Goal: Task Accomplishment & Management: Manage account settings

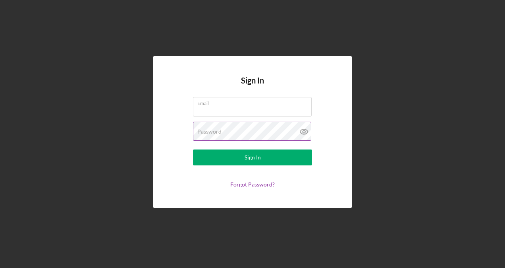
type input "[EMAIL_ADDRESS][DOMAIN_NAME]"
click at [303, 132] on icon at bounding box center [304, 131] width 20 height 20
click at [306, 131] on icon at bounding box center [304, 131] width 20 height 20
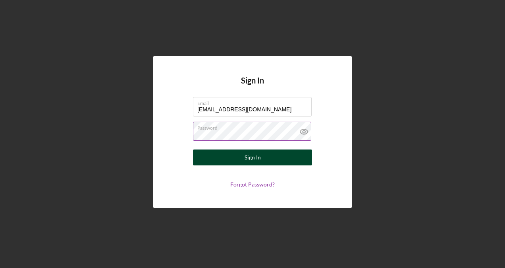
click at [259, 161] on div "Sign In" at bounding box center [253, 157] width 16 height 16
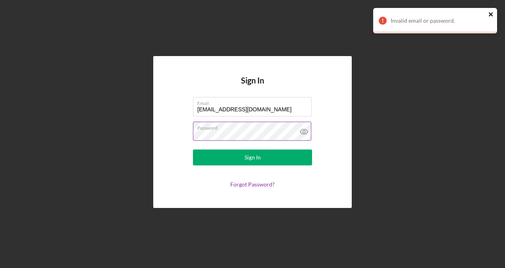
click at [490, 13] on icon "close" at bounding box center [491, 14] width 4 height 4
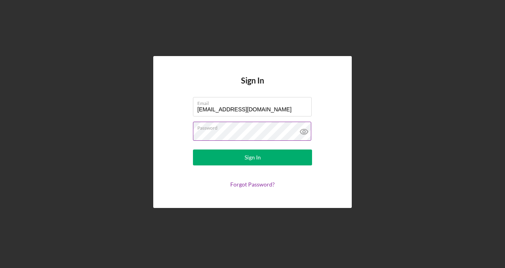
click at [251, 126] on label "Password" at bounding box center [254, 126] width 114 height 9
click at [193, 184] on div "Forgot Password?" at bounding box center [252, 184] width 119 height 6
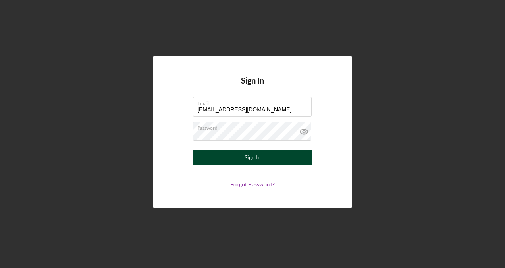
click at [261, 159] on button "Sign In" at bounding box center [252, 157] width 119 height 16
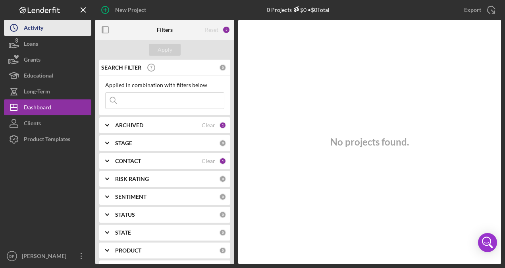
click at [33, 34] on div "Activity" at bounding box center [33, 29] width 19 height 18
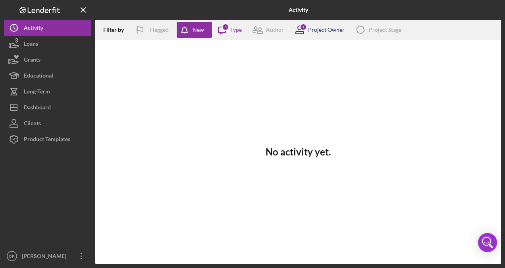
click at [327, 35] on div "1 Project Owner" at bounding box center [317, 30] width 55 height 20
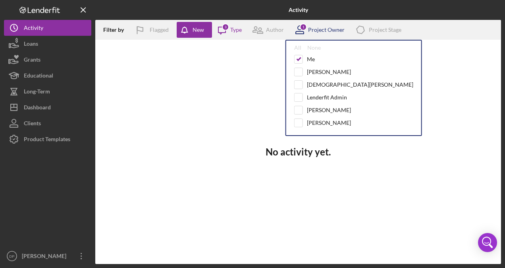
click at [327, 35] on div "1 Project Owner" at bounding box center [317, 30] width 55 height 20
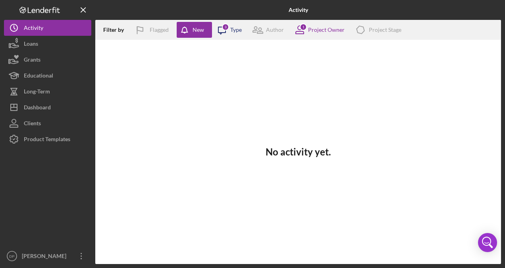
click at [235, 30] on div "Type" at bounding box center [236, 30] width 12 height 6
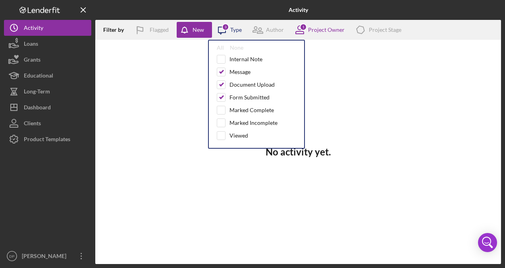
click at [235, 30] on div "Type" at bounding box center [236, 30] width 12 height 6
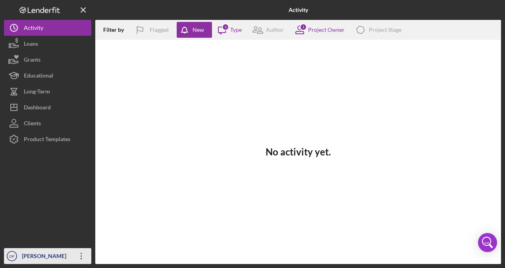
click at [80, 253] on icon "Icon/Overflow" at bounding box center [81, 256] width 20 height 20
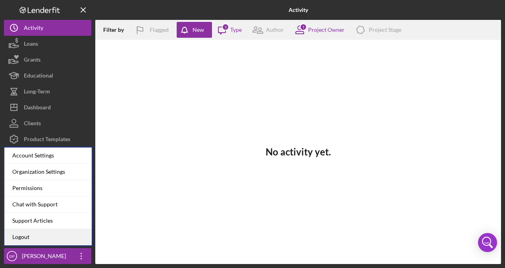
click at [30, 238] on link "Logout" at bounding box center [47, 237] width 87 height 16
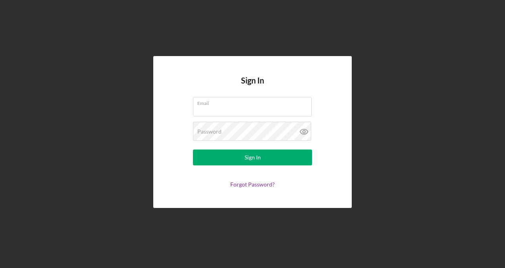
type input "[EMAIL_ADDRESS][DOMAIN_NAME]"
